Goal: Information Seeking & Learning: Check status

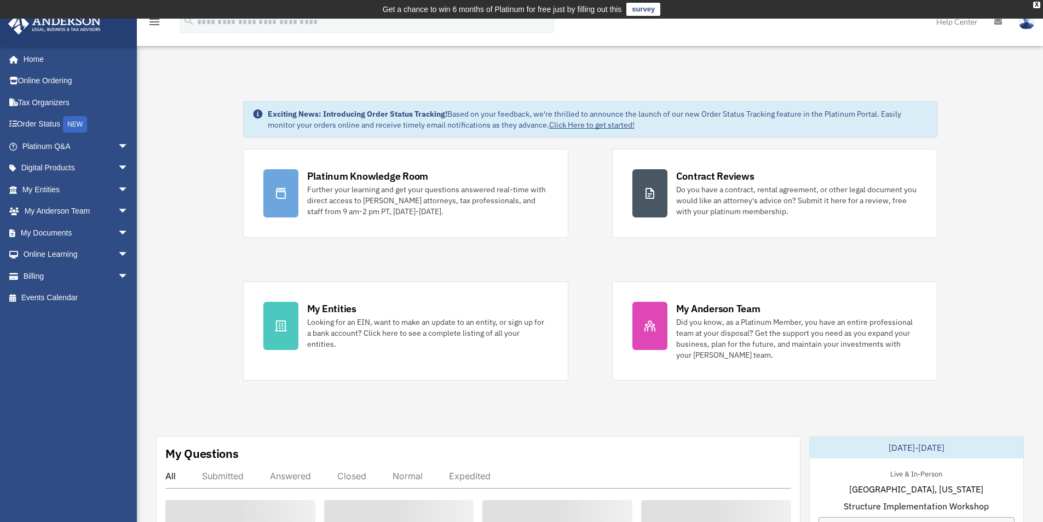
drag, startPoint x: 110, startPoint y: 274, endPoint x: 109, endPoint y: 286, distance: 12.6
click at [118, 274] on span "arrow_drop_down" at bounding box center [129, 276] width 22 height 22
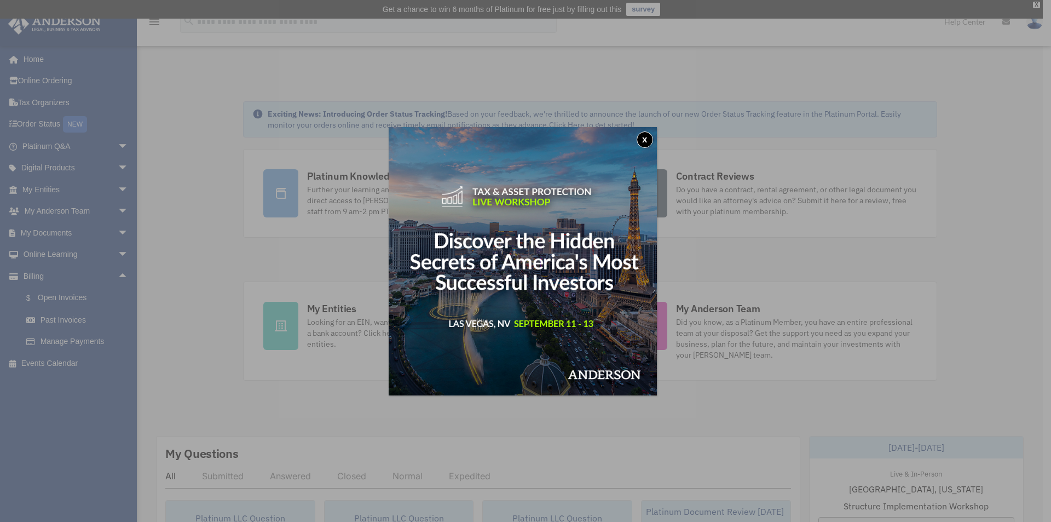
click at [648, 142] on button "x" at bounding box center [645, 139] width 16 height 16
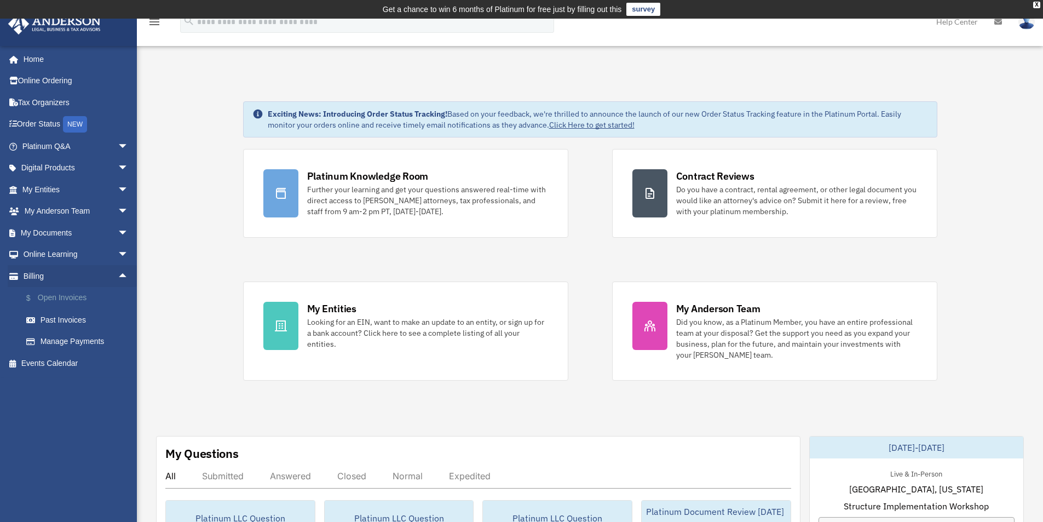
click at [84, 297] on link "$ Open Invoices" at bounding box center [80, 298] width 130 height 22
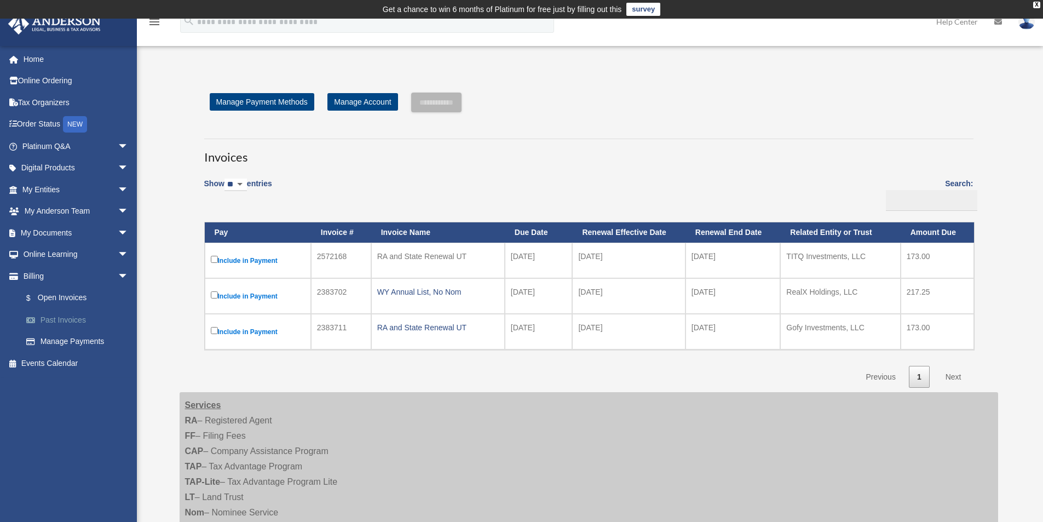
click at [74, 317] on link "Past Invoices" at bounding box center [80, 320] width 130 height 22
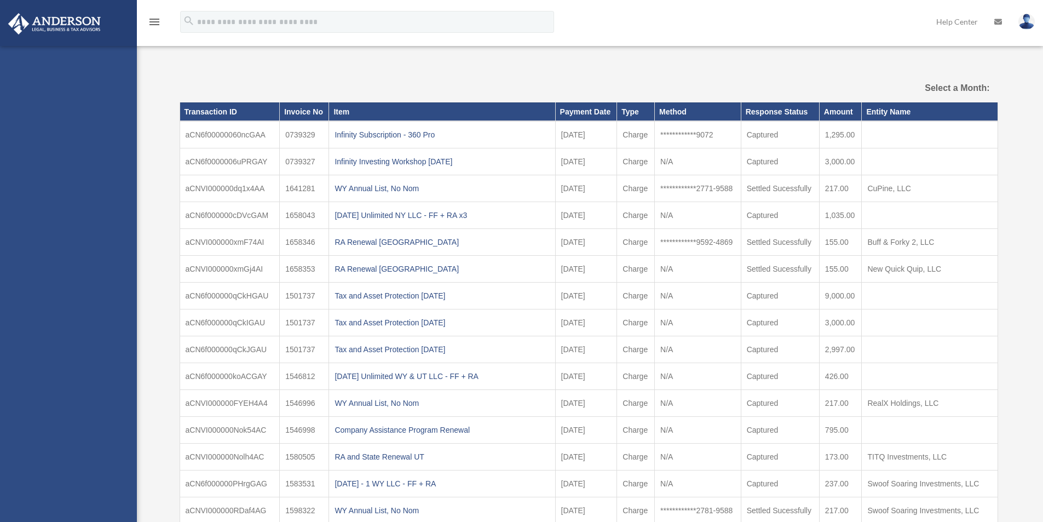
select select
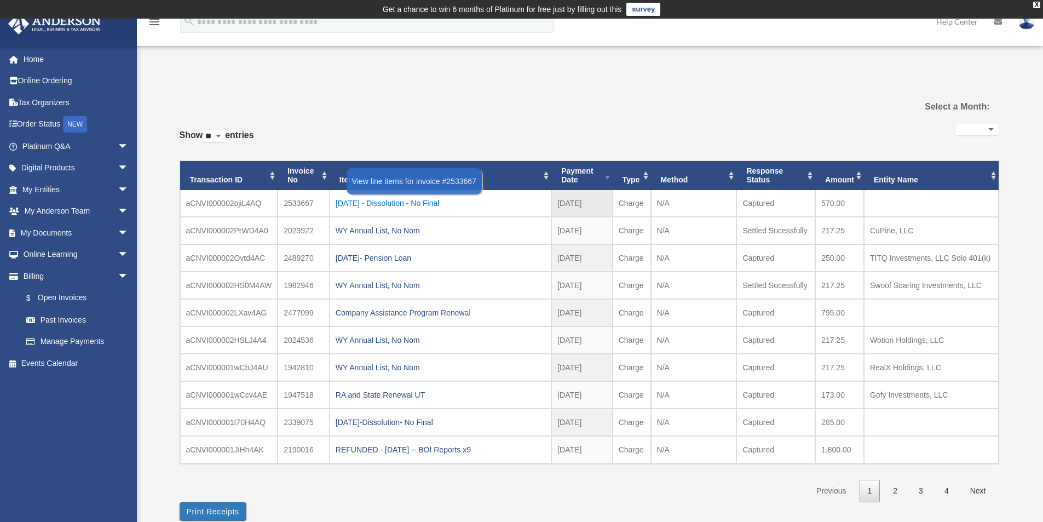
click at [441, 205] on div "[DATE] - Dissolution - No Final" at bounding box center [441, 202] width 210 height 15
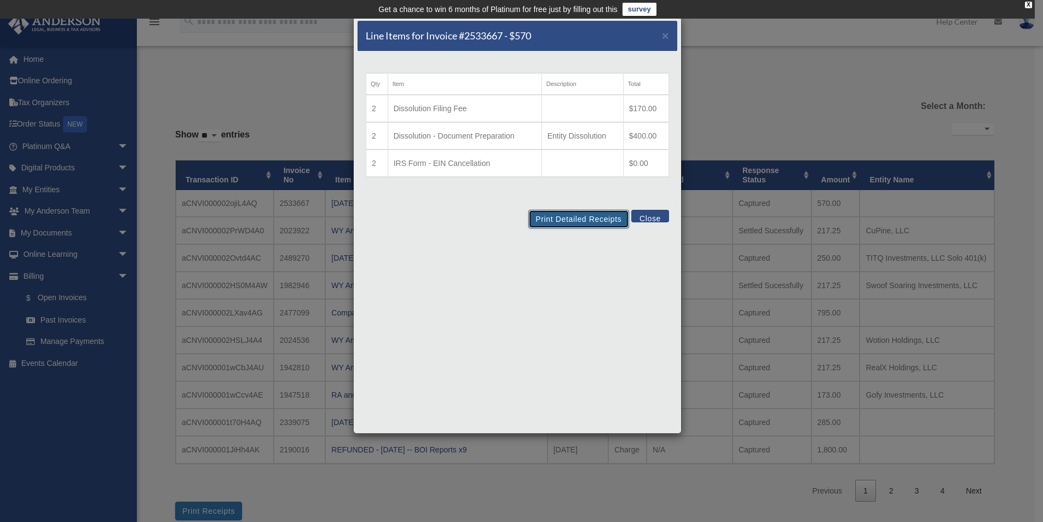
click at [588, 221] on button "Print Detailed Receipts" at bounding box center [578, 219] width 100 height 19
click at [668, 34] on span "×" at bounding box center [665, 35] width 7 height 13
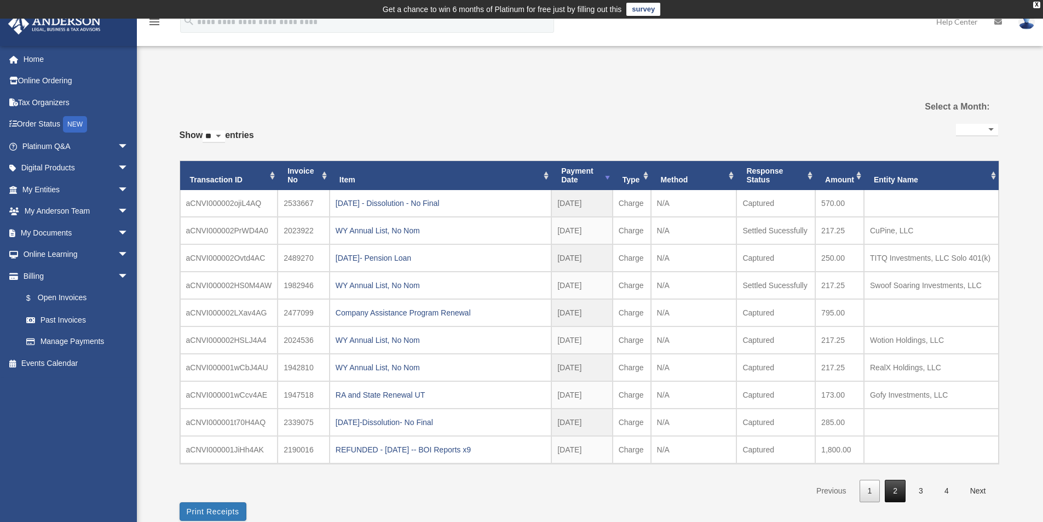
click at [890, 489] on link "2" at bounding box center [895, 491] width 21 height 22
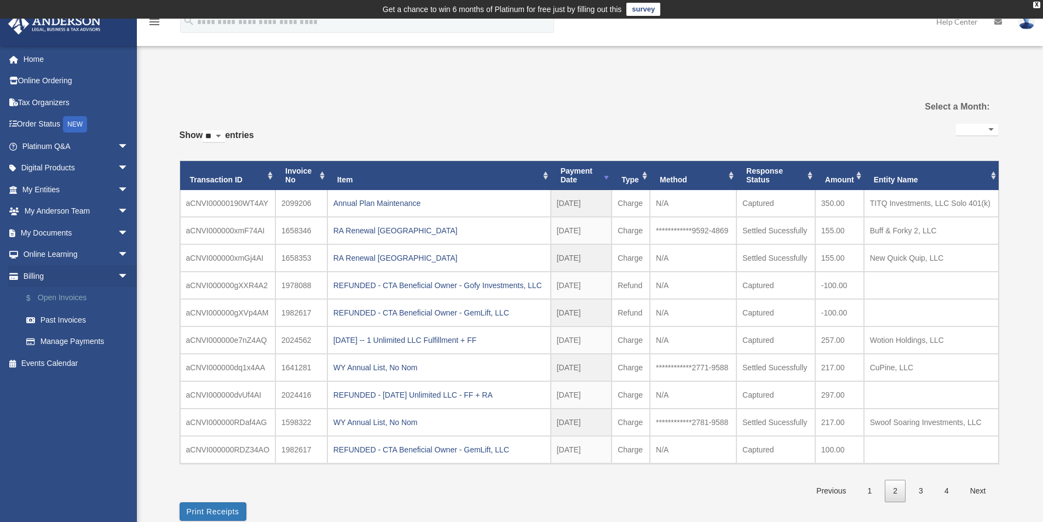
click at [74, 295] on link "$ Open Invoices" at bounding box center [80, 298] width 130 height 22
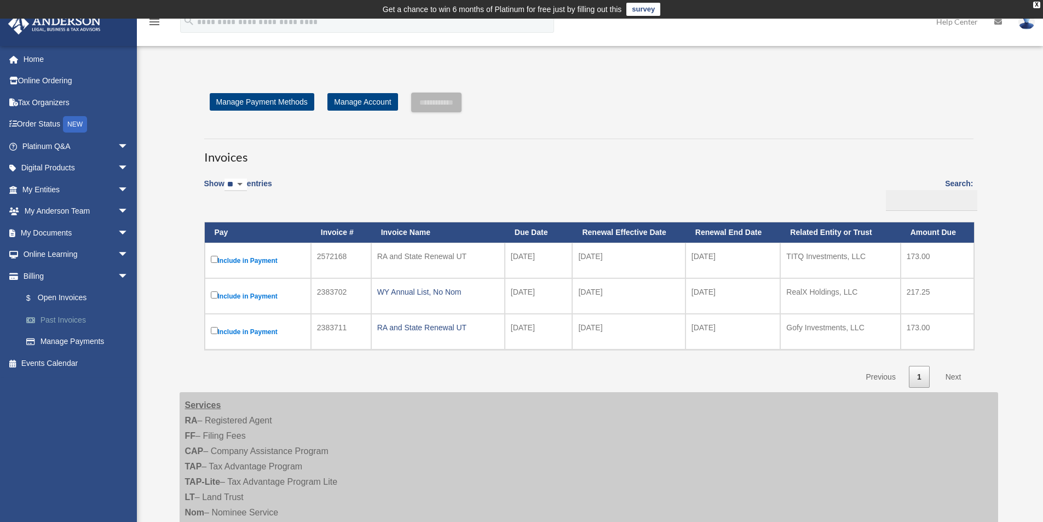
click at [70, 320] on link "Past Invoices" at bounding box center [80, 320] width 130 height 22
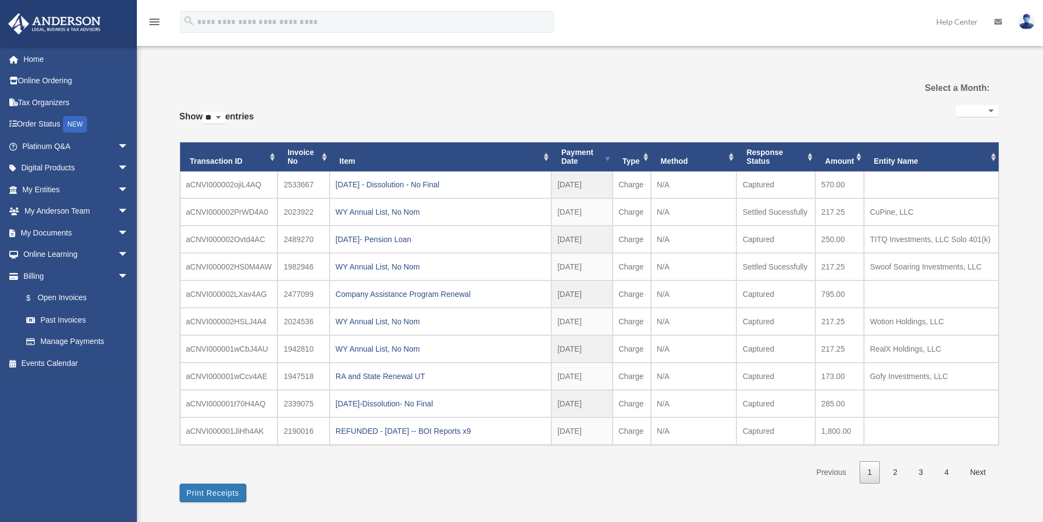
select select
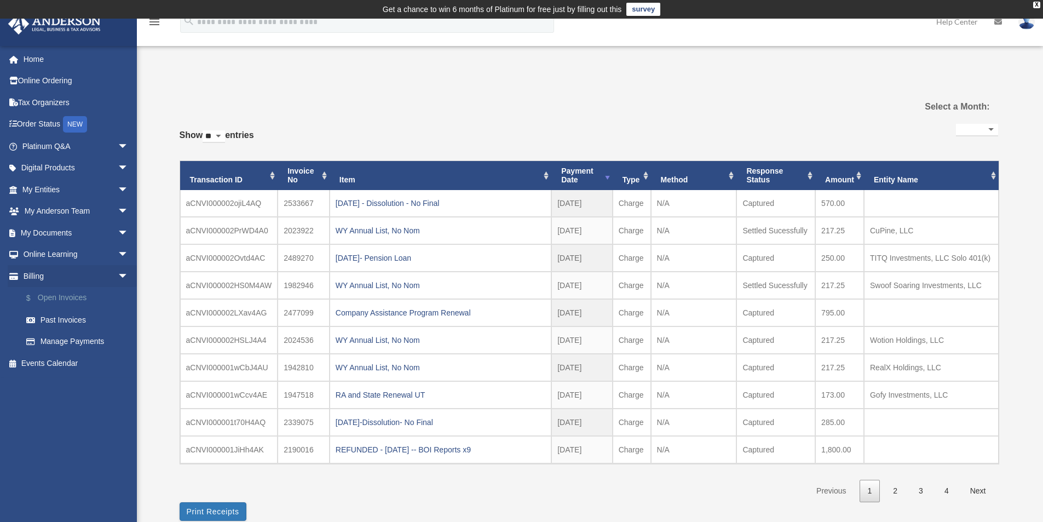
click at [66, 297] on link "$ Open Invoices" at bounding box center [80, 298] width 130 height 22
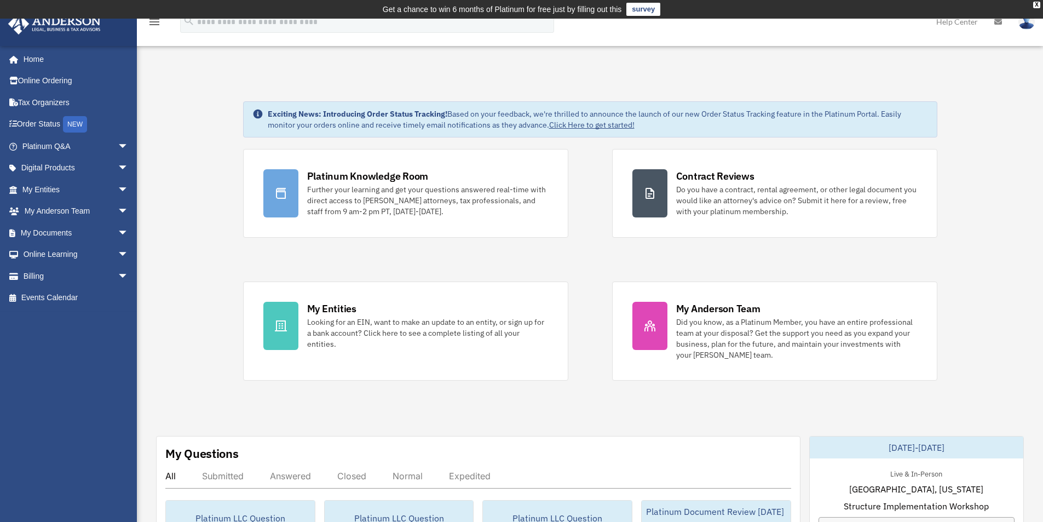
click at [64, 213] on link "My Anderson Team arrow_drop_down" at bounding box center [76, 211] width 137 height 22
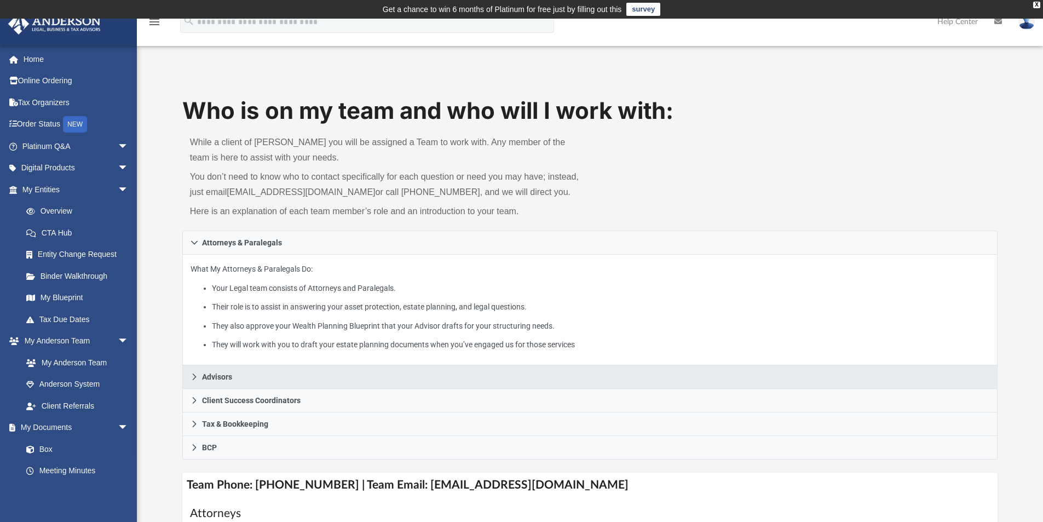
scroll to position [110, 0]
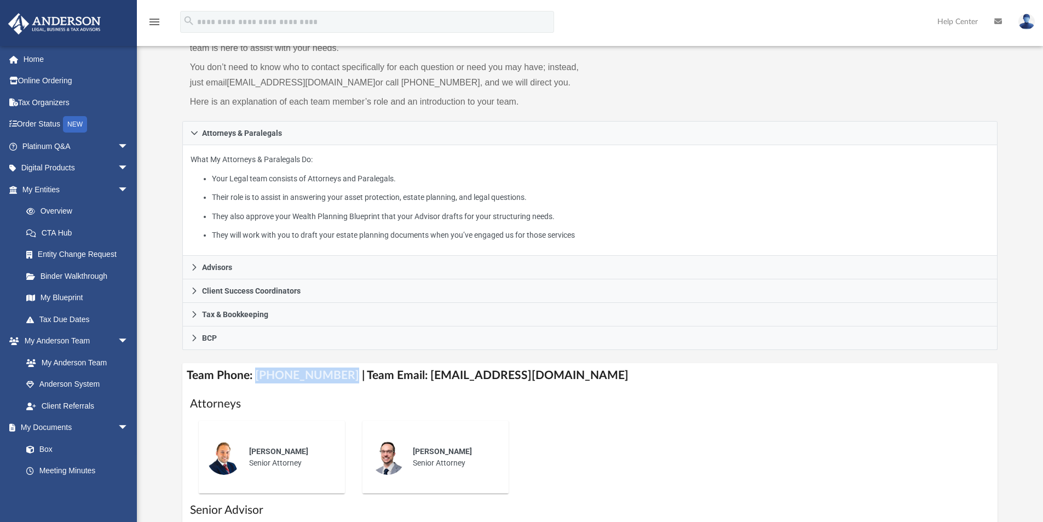
drag, startPoint x: 255, startPoint y: 378, endPoint x: 332, endPoint y: 368, distance: 77.8
click at [332, 368] on h4 "Team Phone: (725) 201-7553 | Team Email: myteam@andersonadvisors.com" at bounding box center [590, 375] width 816 height 25
copy h4 "(725) 201-7553"
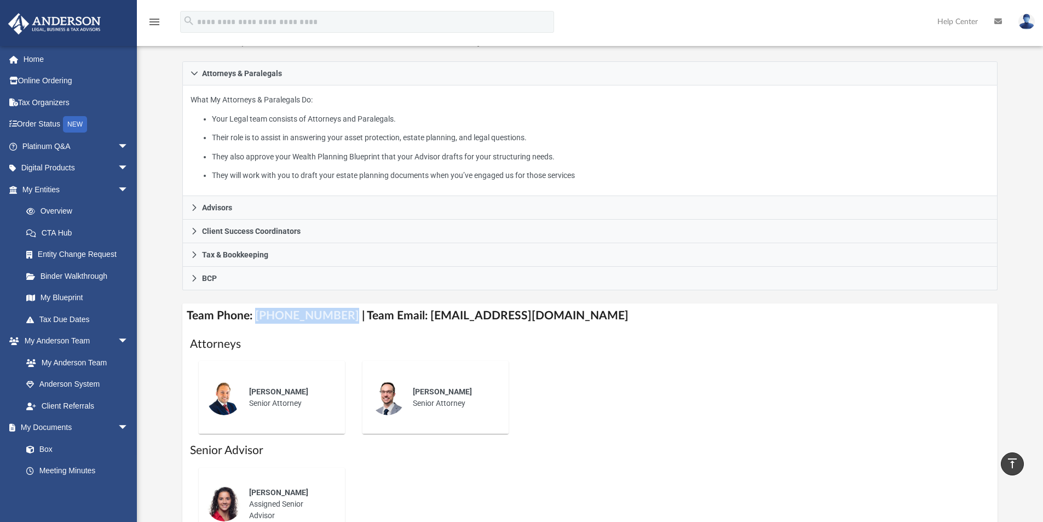
scroll to position [164, 0]
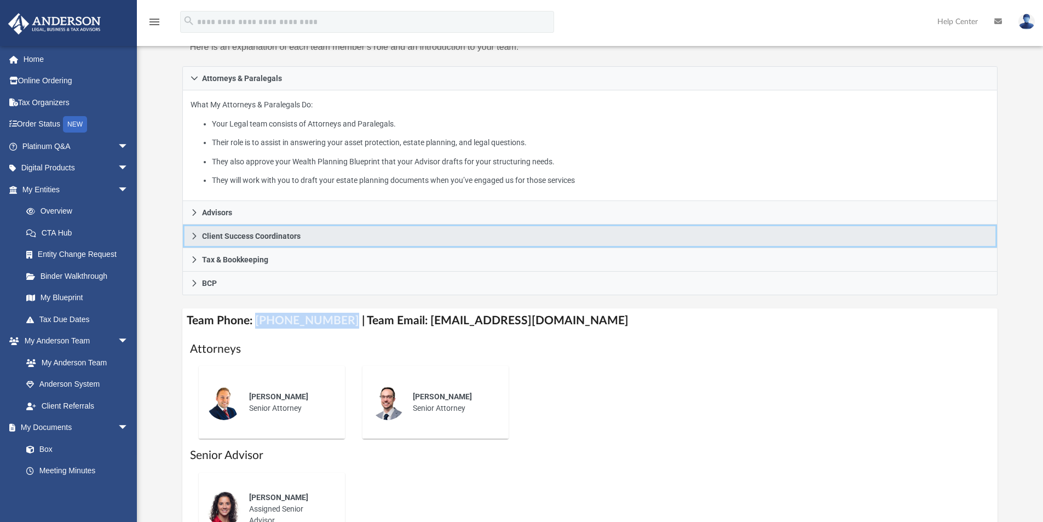
click at [332, 238] on link "Client Success Coordinators" at bounding box center [590, 236] width 816 height 24
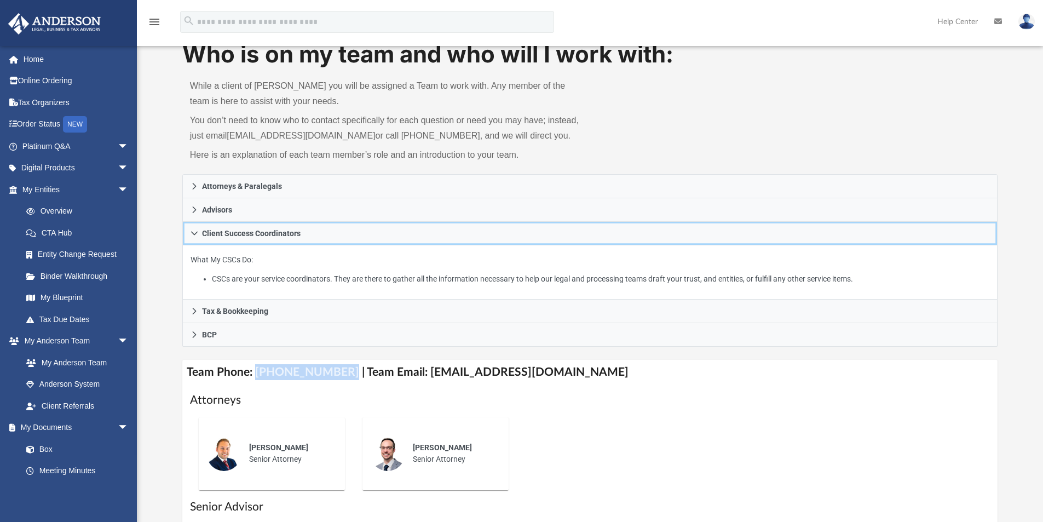
scroll to position [0, 0]
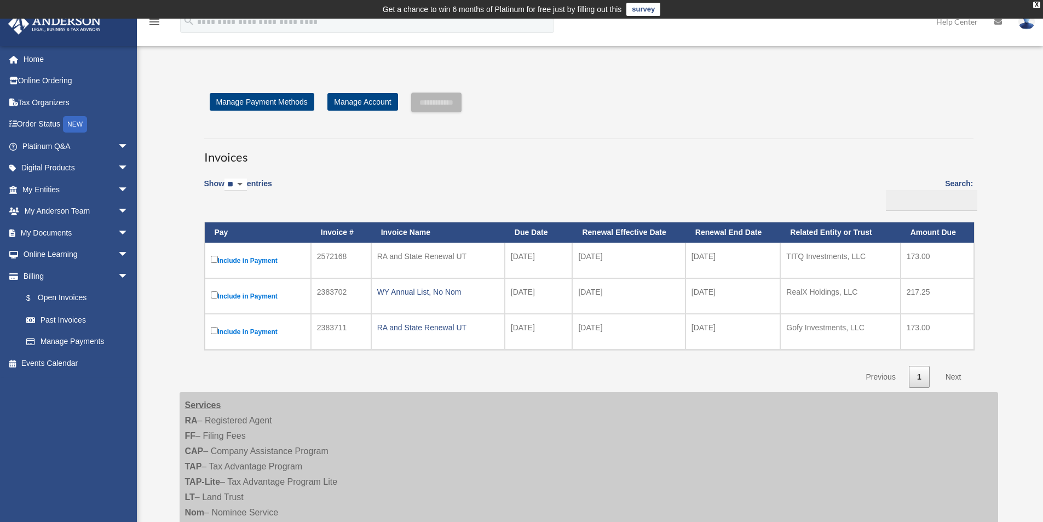
click at [461, 62] on div "Open Invoices yang.toub33@gmail.com Sign Out yang.toub33@gmail.com Home Online …" at bounding box center [521, 345] width 1043 height 571
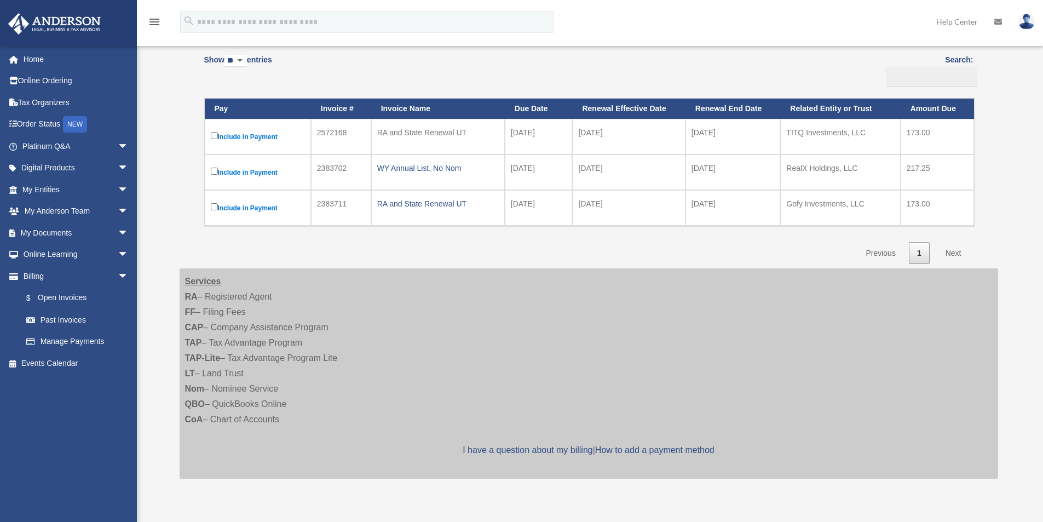
scroll to position [164, 0]
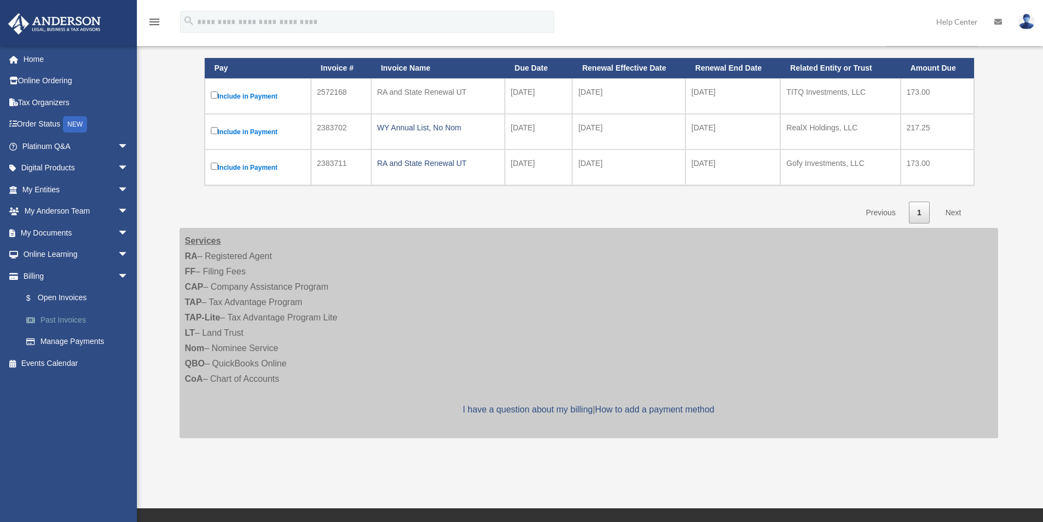
click at [67, 323] on link "Past Invoices" at bounding box center [80, 320] width 130 height 22
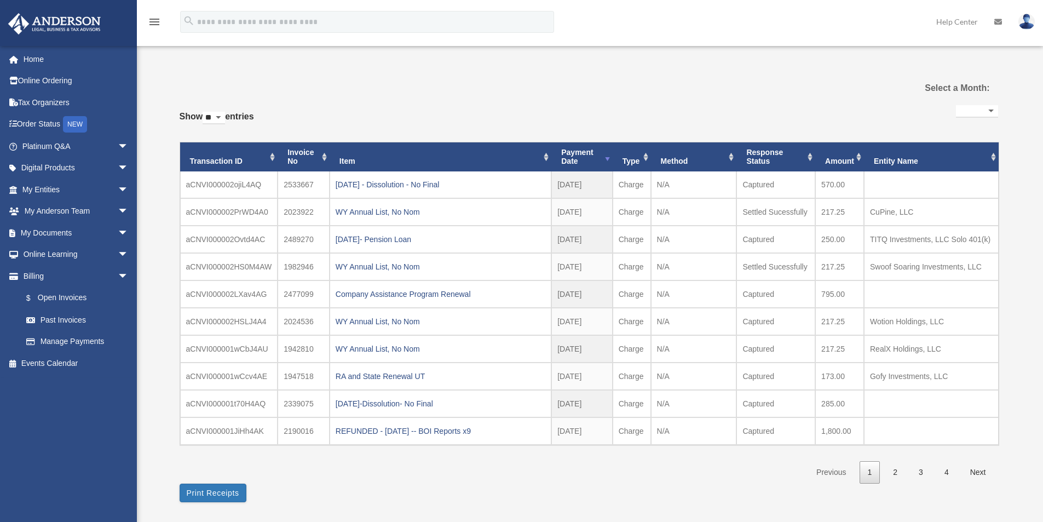
select select
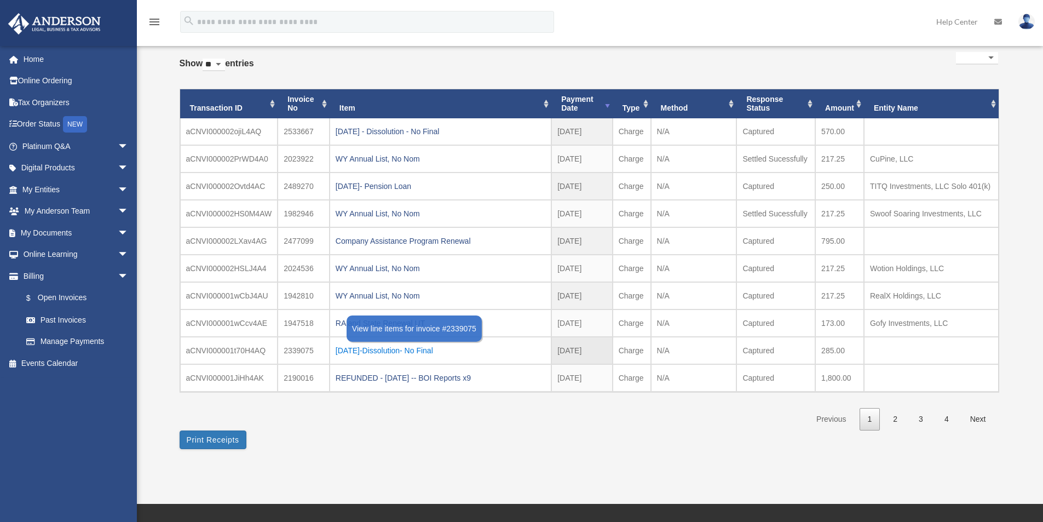
scroll to position [73, 0]
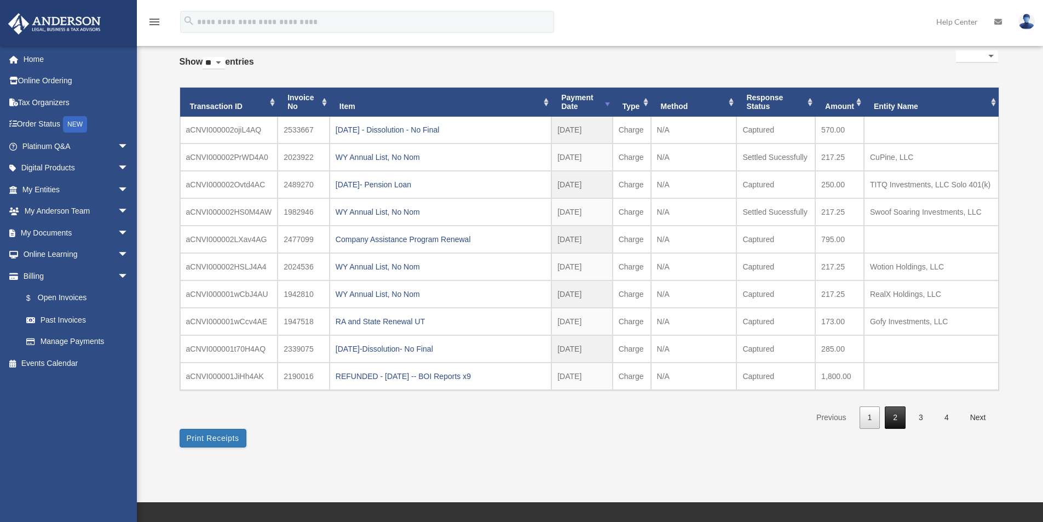
click at [897, 422] on link "2" at bounding box center [895, 417] width 21 height 22
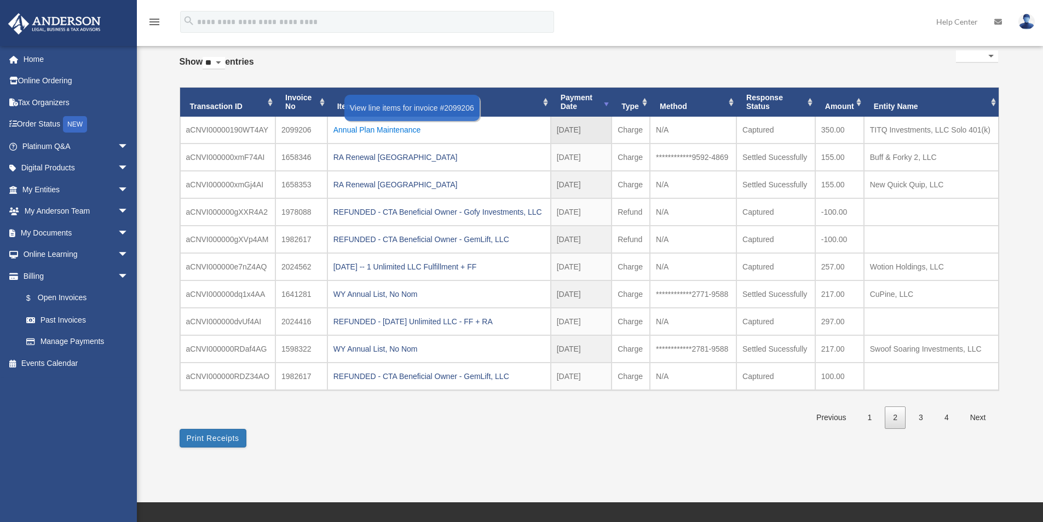
click at [435, 131] on div "Annual Plan Maintenance" at bounding box center [438, 129] width 211 height 15
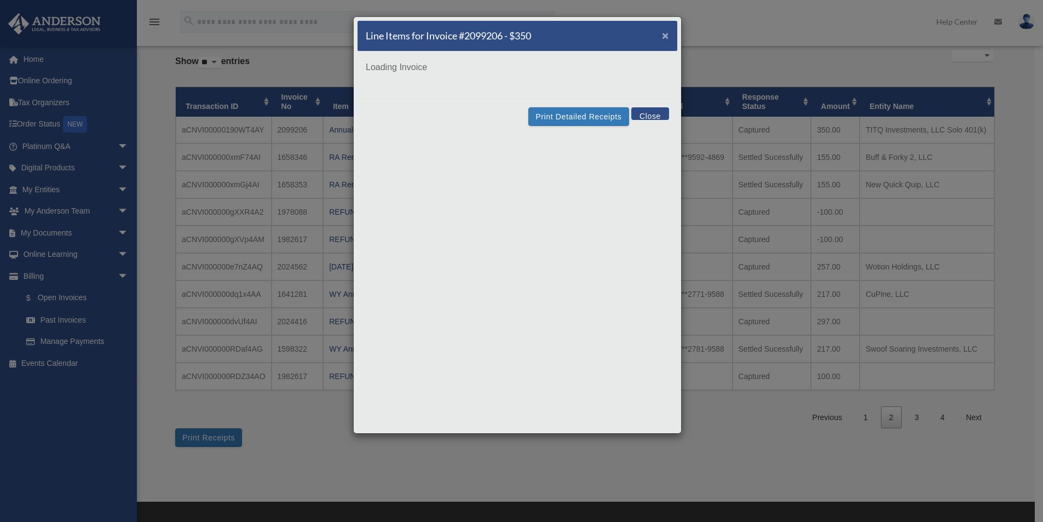
click at [662, 35] on span "×" at bounding box center [665, 35] width 7 height 13
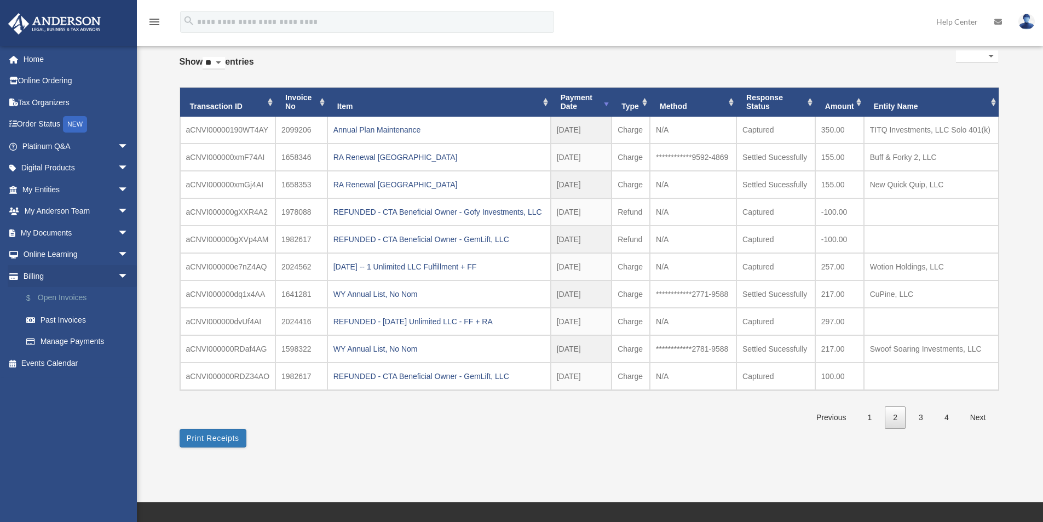
click at [79, 298] on link "$ Open Invoices" at bounding box center [80, 298] width 130 height 22
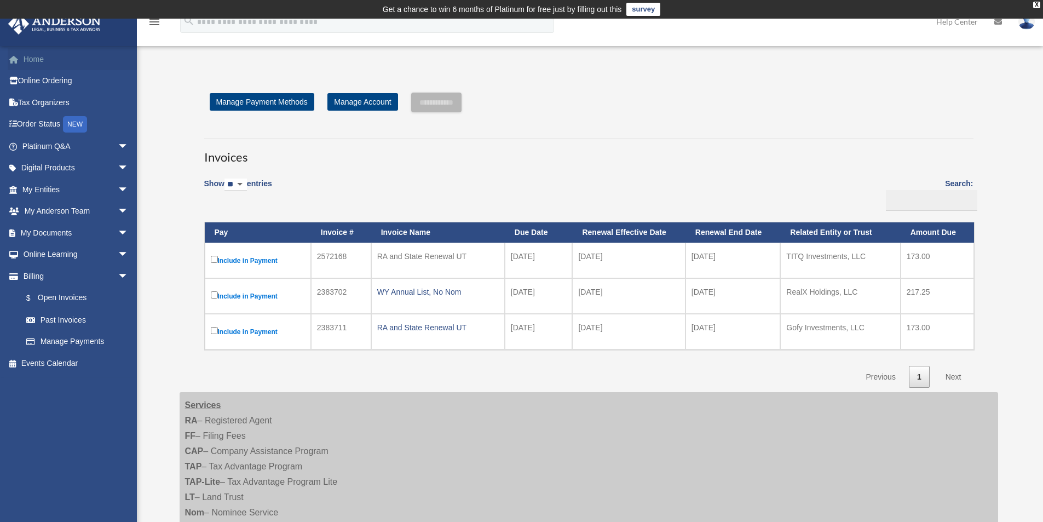
click at [33, 59] on link "Home" at bounding box center [76, 59] width 137 height 22
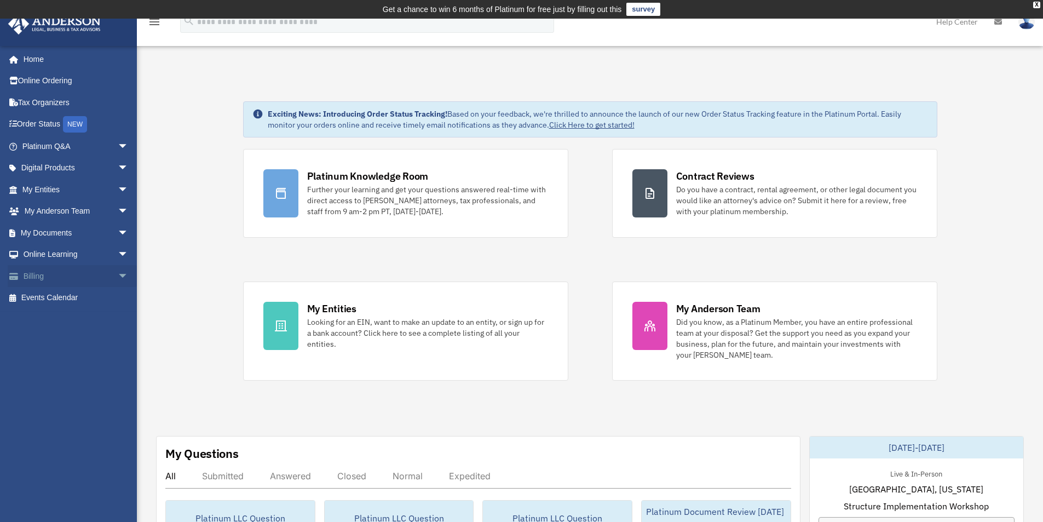
click at [118, 273] on span "arrow_drop_down" at bounding box center [129, 276] width 22 height 22
click at [81, 300] on link "$ Open Invoices" at bounding box center [80, 298] width 130 height 22
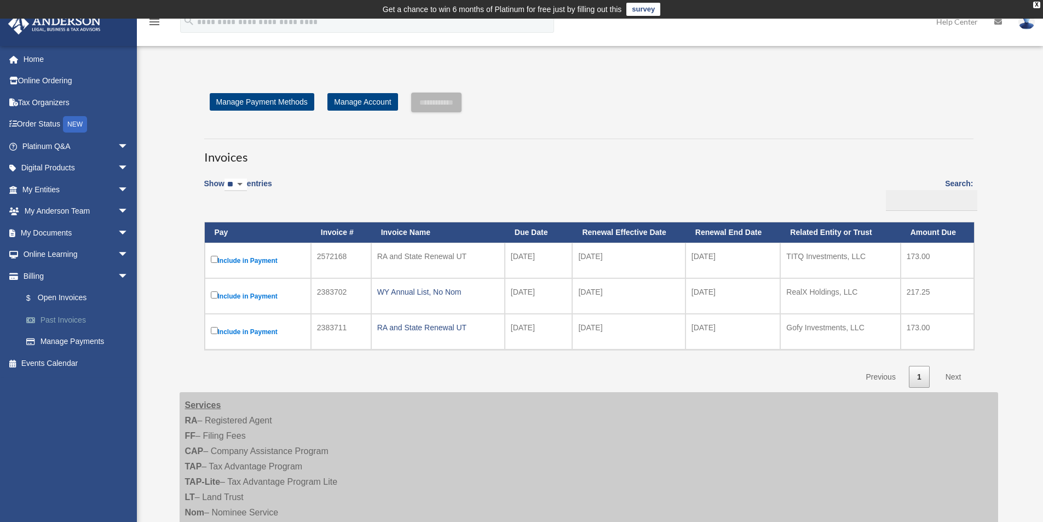
click at [76, 320] on link "Past Invoices" at bounding box center [80, 320] width 130 height 22
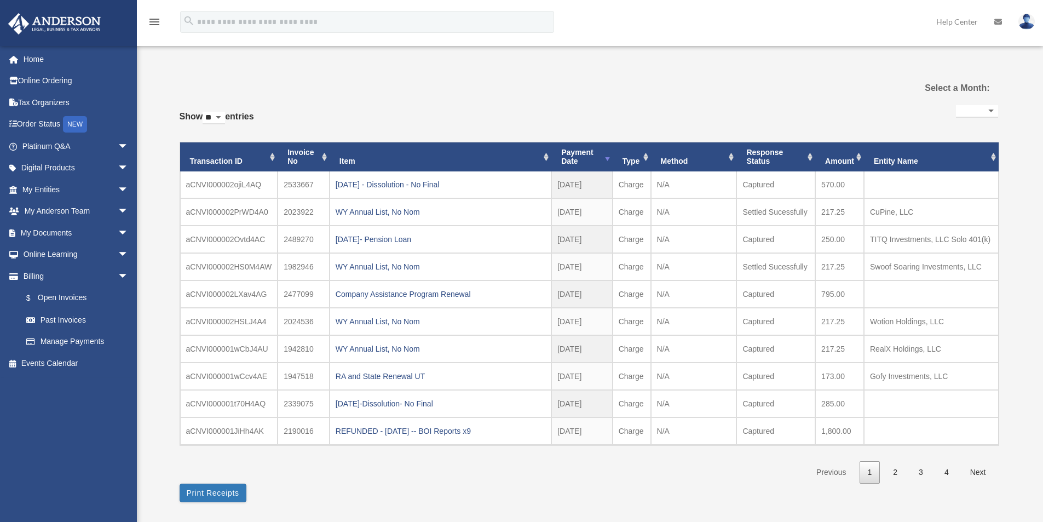
select select
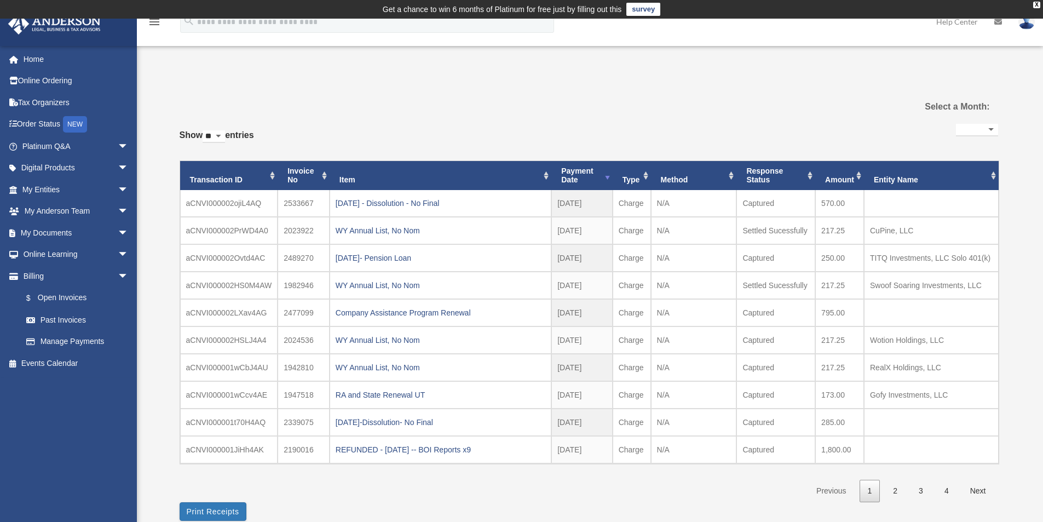
click at [526, 123] on div "**********" at bounding box center [589, 311] width 819 height 381
click at [80, 295] on link "$ Open Invoices" at bounding box center [80, 298] width 130 height 22
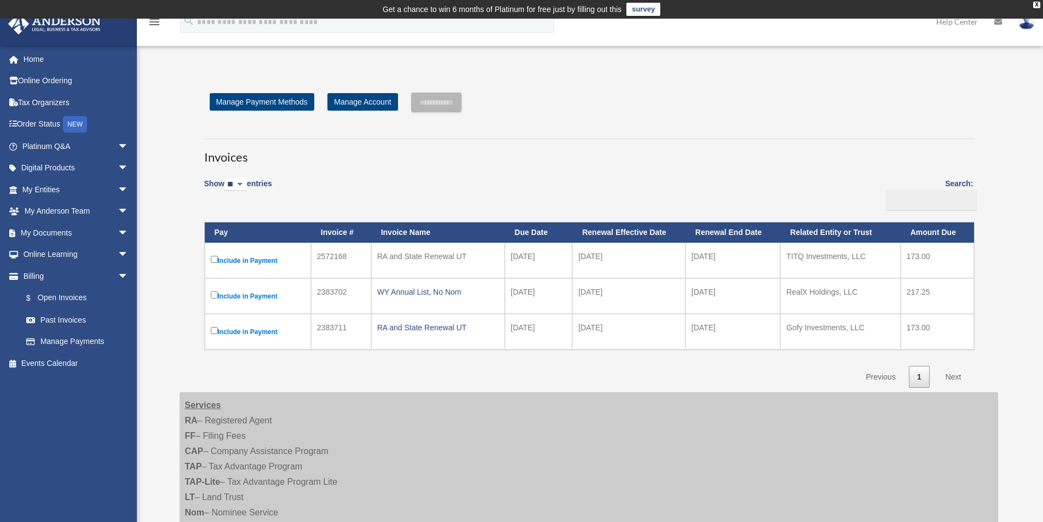
scroll to position [55, 0]
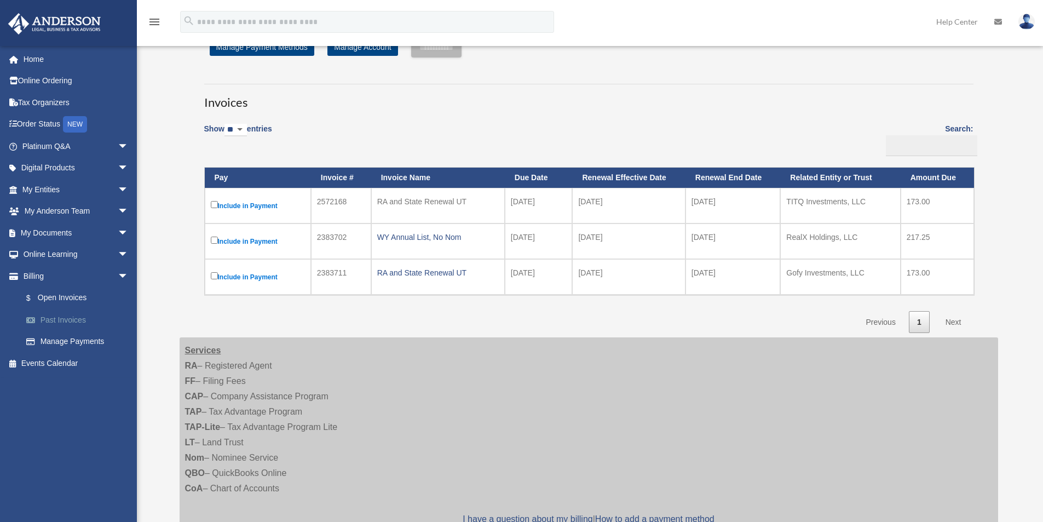
click at [54, 319] on link "Past Invoices" at bounding box center [80, 320] width 130 height 22
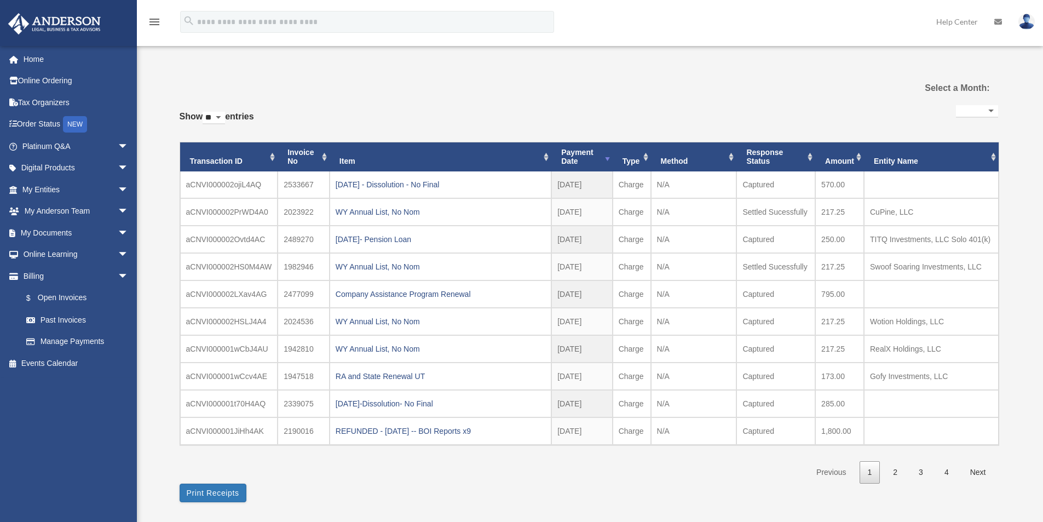
select select
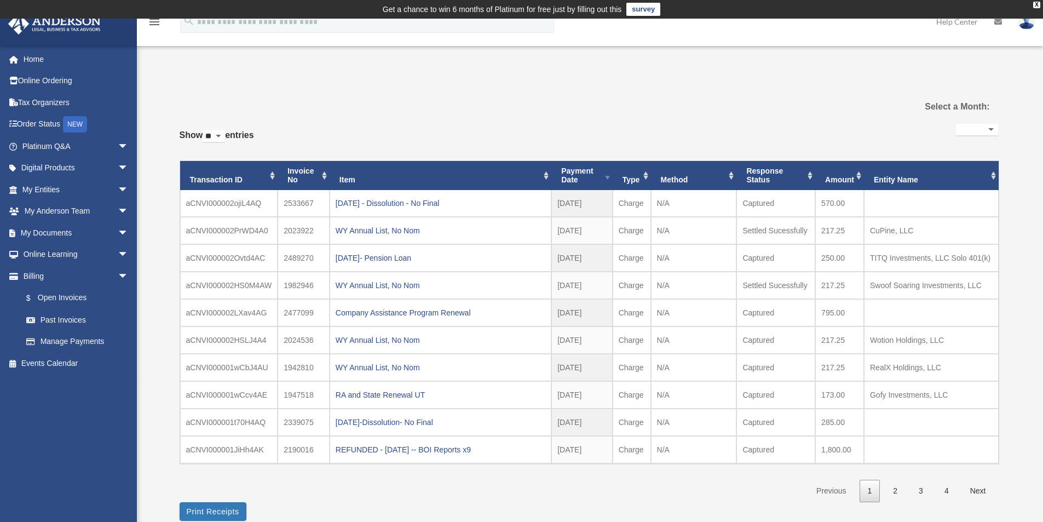
click at [419, 142] on div "**********" at bounding box center [589, 311] width 819 height 381
click at [71, 297] on link "$ Open Invoices" at bounding box center [80, 298] width 130 height 22
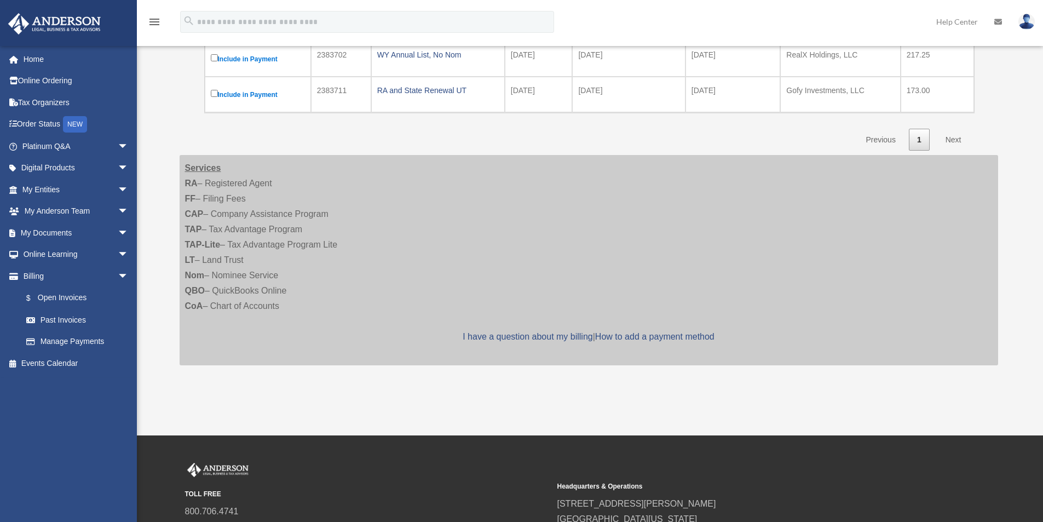
scroll to position [28, 0]
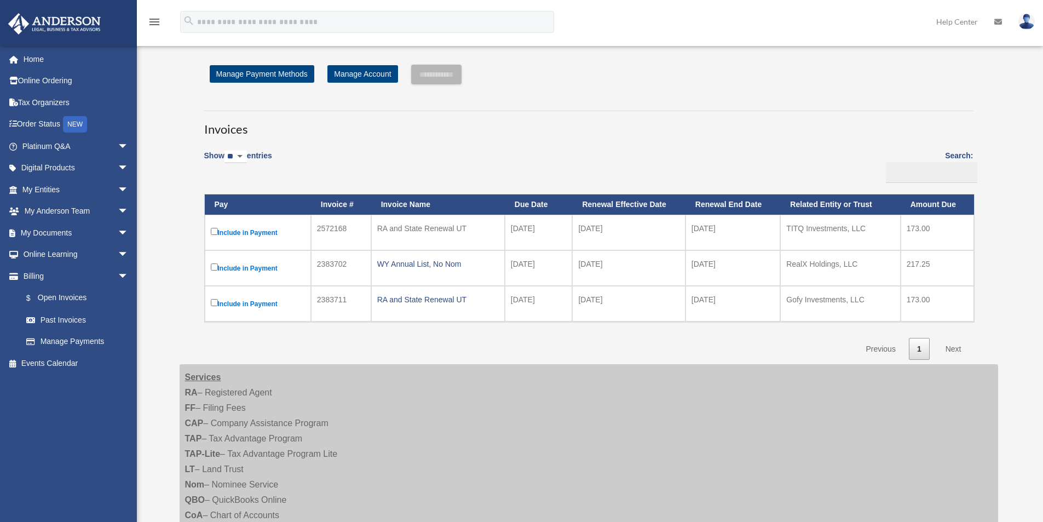
click at [192, 325] on div "**********" at bounding box center [589, 213] width 802 height 296
click at [344, 169] on div "Show ** ** ** *** entries Search: Pay Invoice # Invoice Name Due Date Renewal E…" at bounding box center [588, 251] width 769 height 217
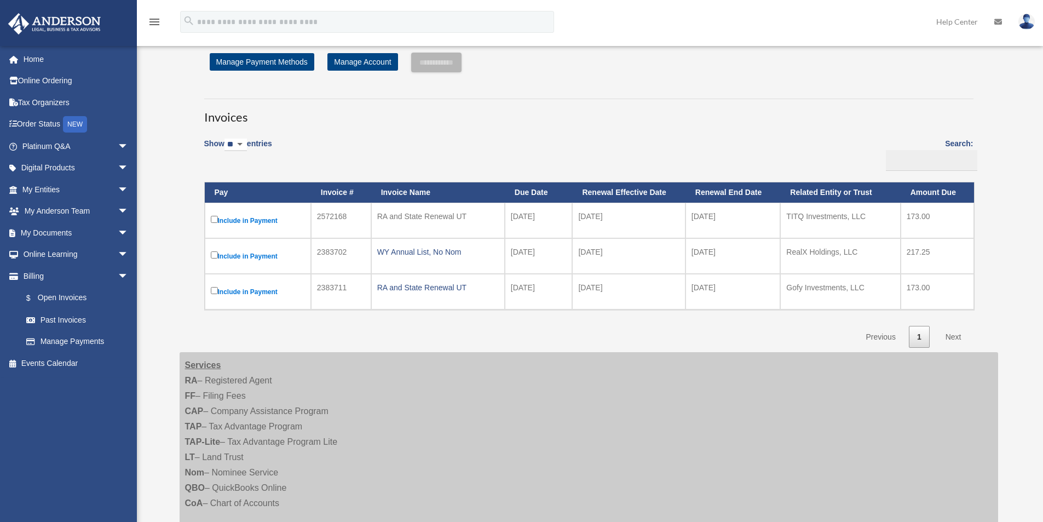
scroll to position [0, 0]
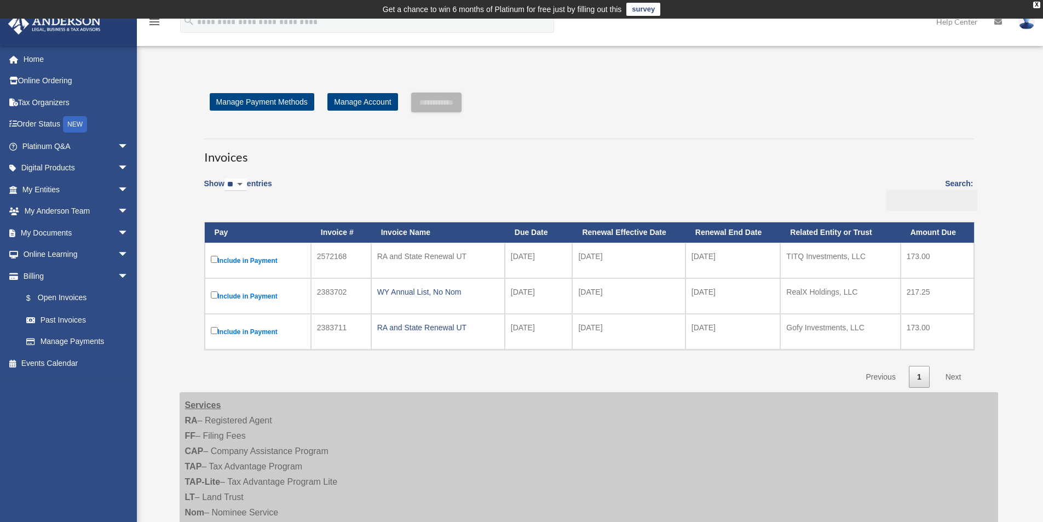
click at [896, 206] on input "Search:" at bounding box center [931, 200] width 91 height 21
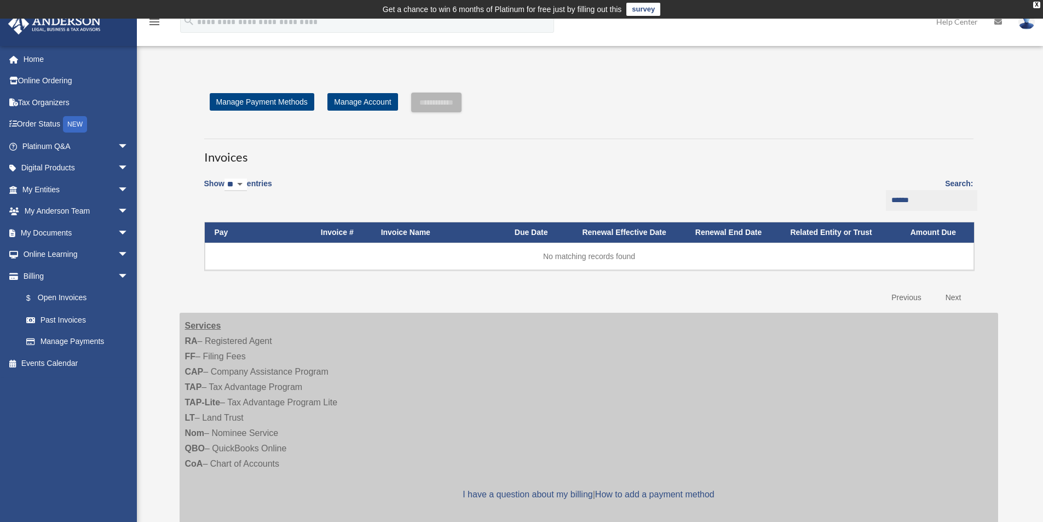
type input "*******"
click at [886, 201] on input "*******" at bounding box center [931, 200] width 91 height 21
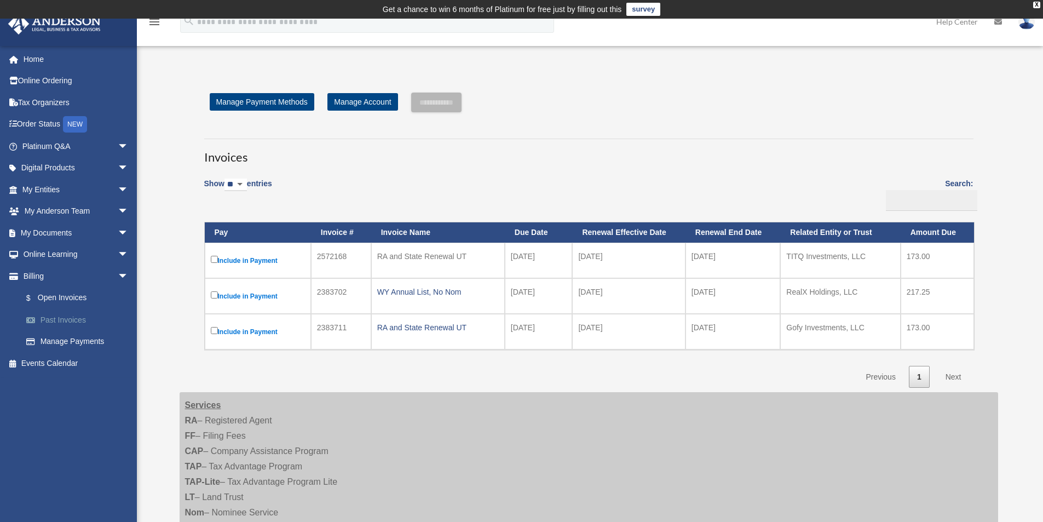
click at [64, 319] on link "Past Invoices" at bounding box center [80, 320] width 130 height 22
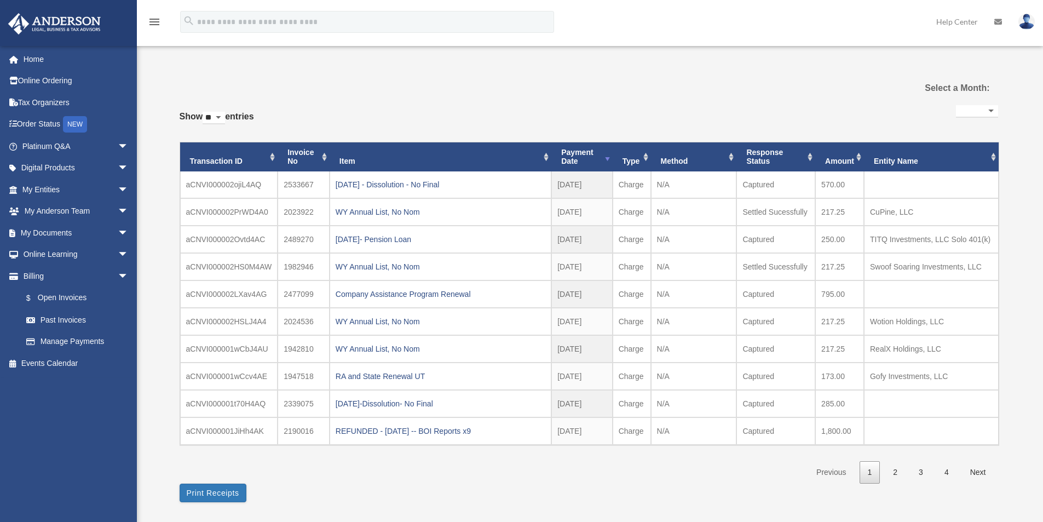
select select
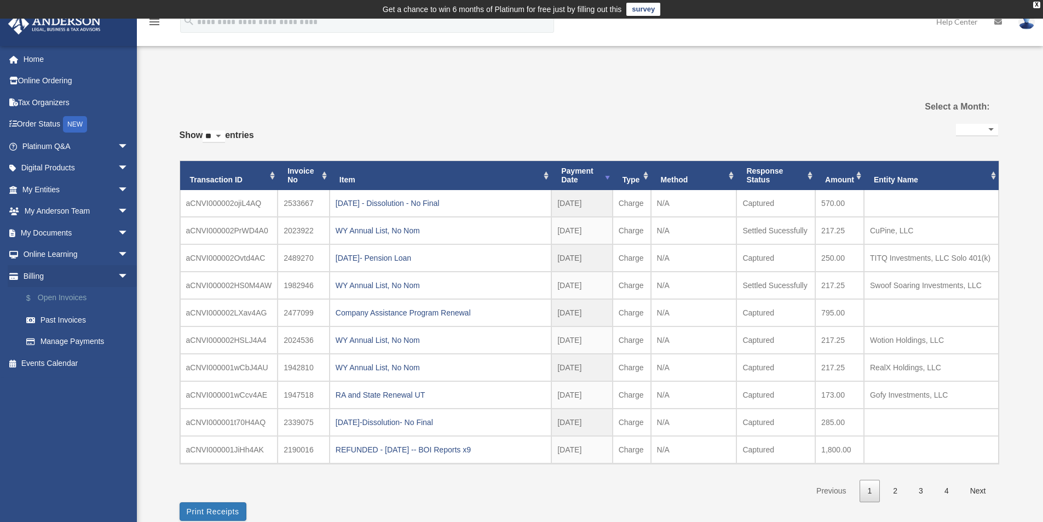
click at [71, 301] on link "$ Open Invoices" at bounding box center [80, 298] width 130 height 22
